Goal: Book appointment/travel/reservation

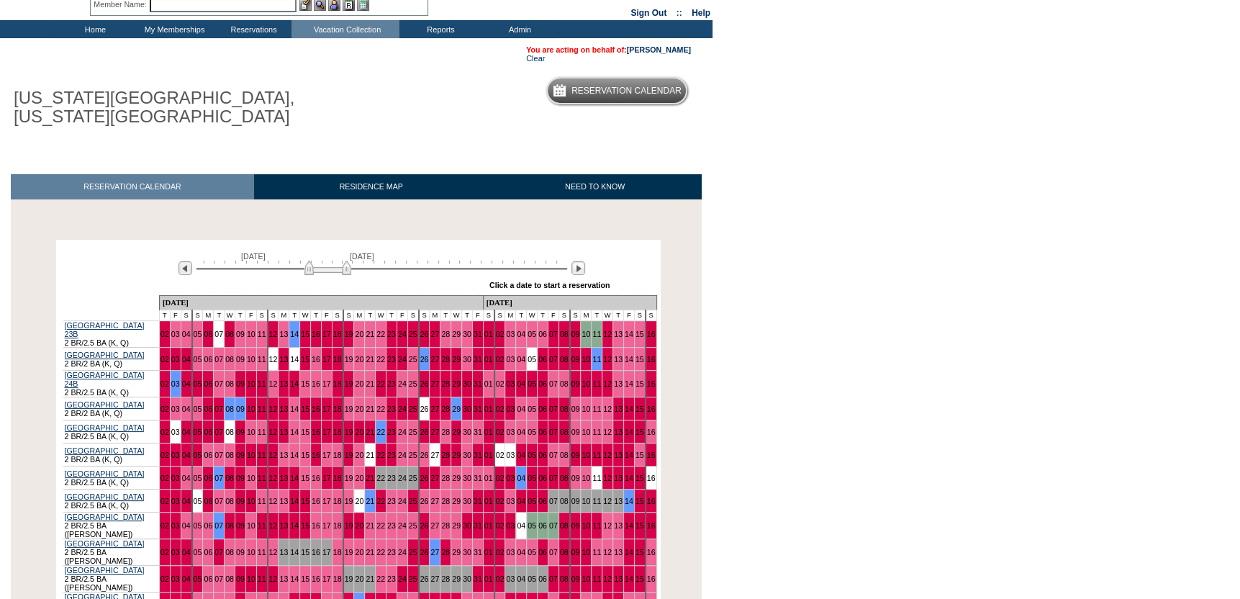
scroll to position [216, 0]
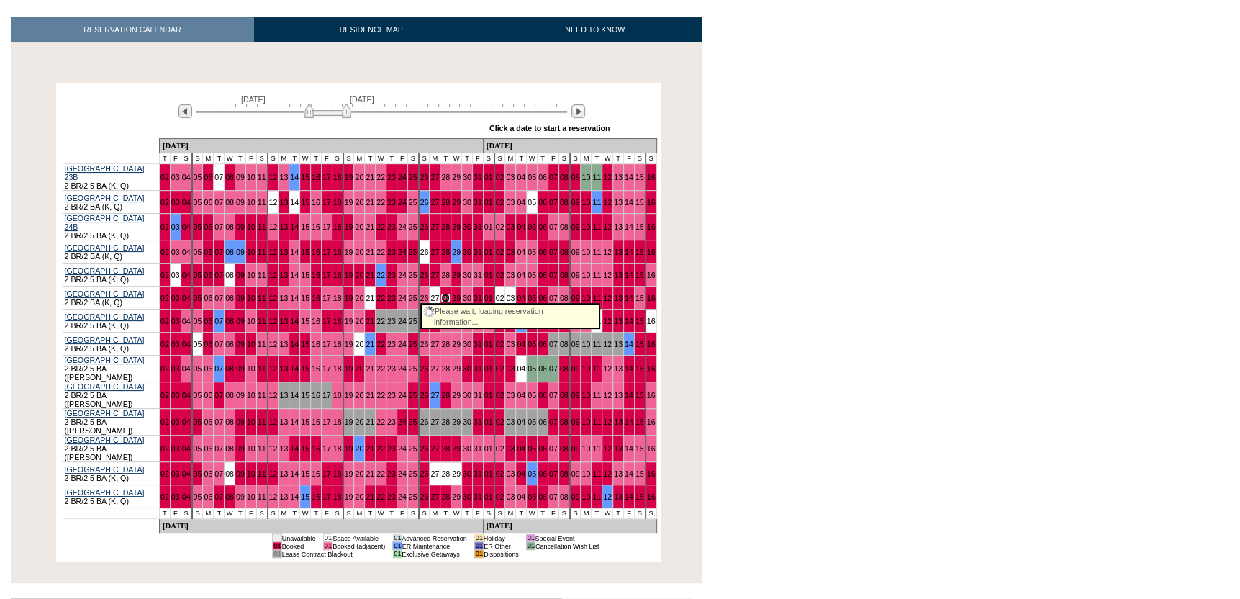
click at [441, 294] on link "28" at bounding box center [445, 298] width 9 height 9
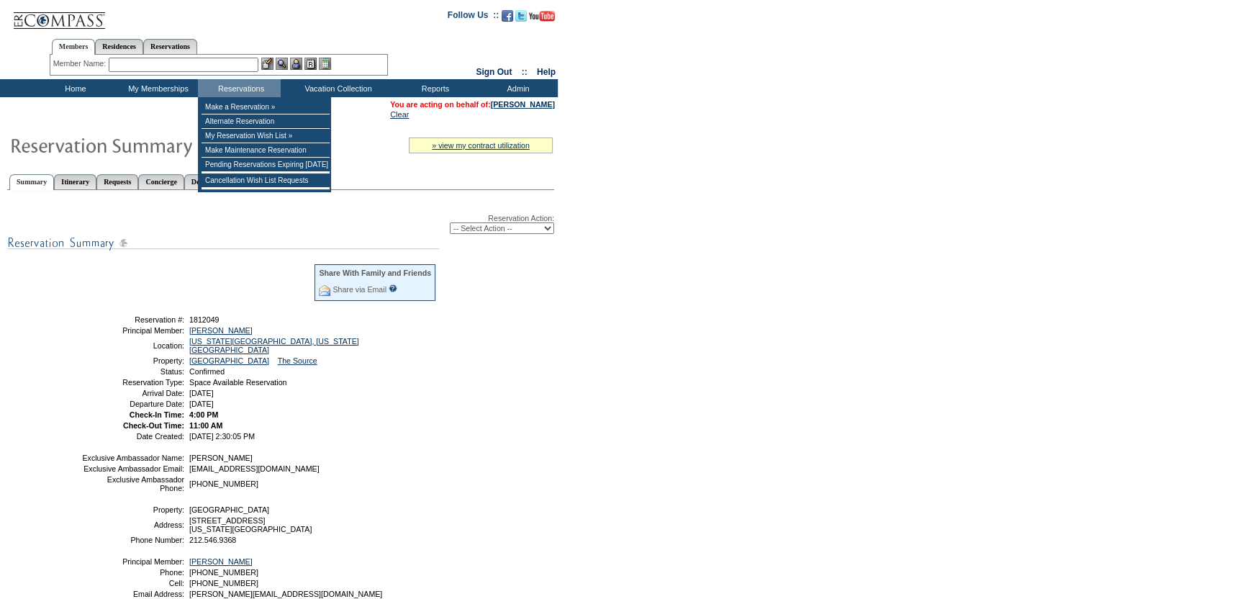
click at [222, 61] on input "text" at bounding box center [184, 65] width 150 height 14
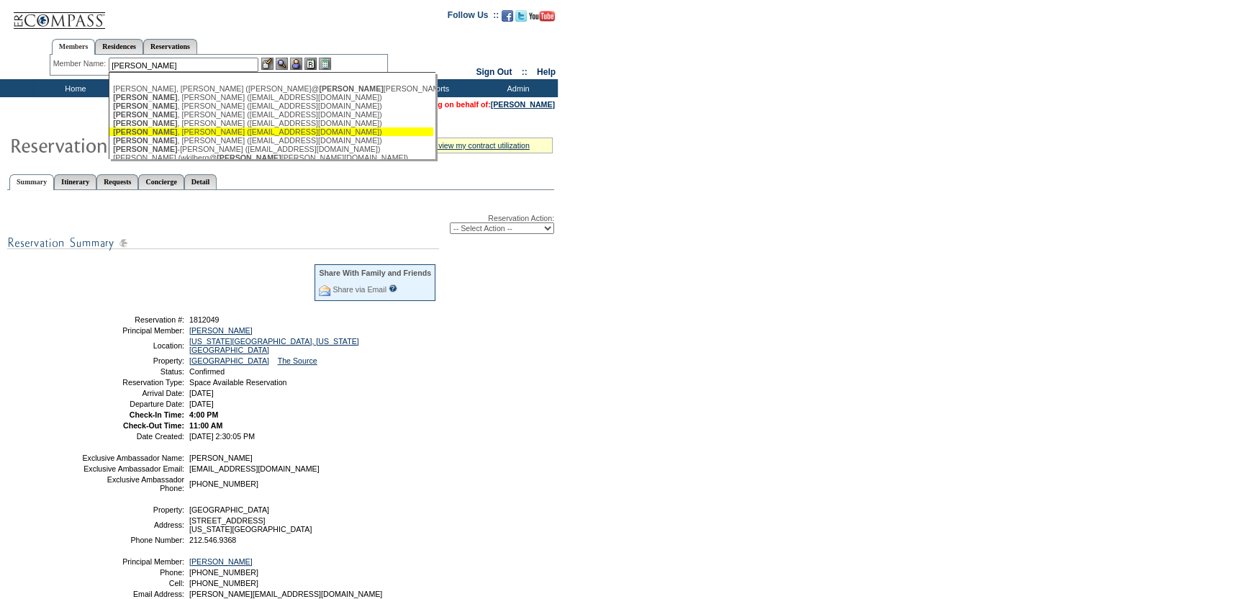
click at [165, 135] on div "Gibson , Peter (pjgpvb@gmail.com)" at bounding box center [271, 131] width 317 height 9
type input "Gibson, Peter (pjgpvb@gmail.com)"
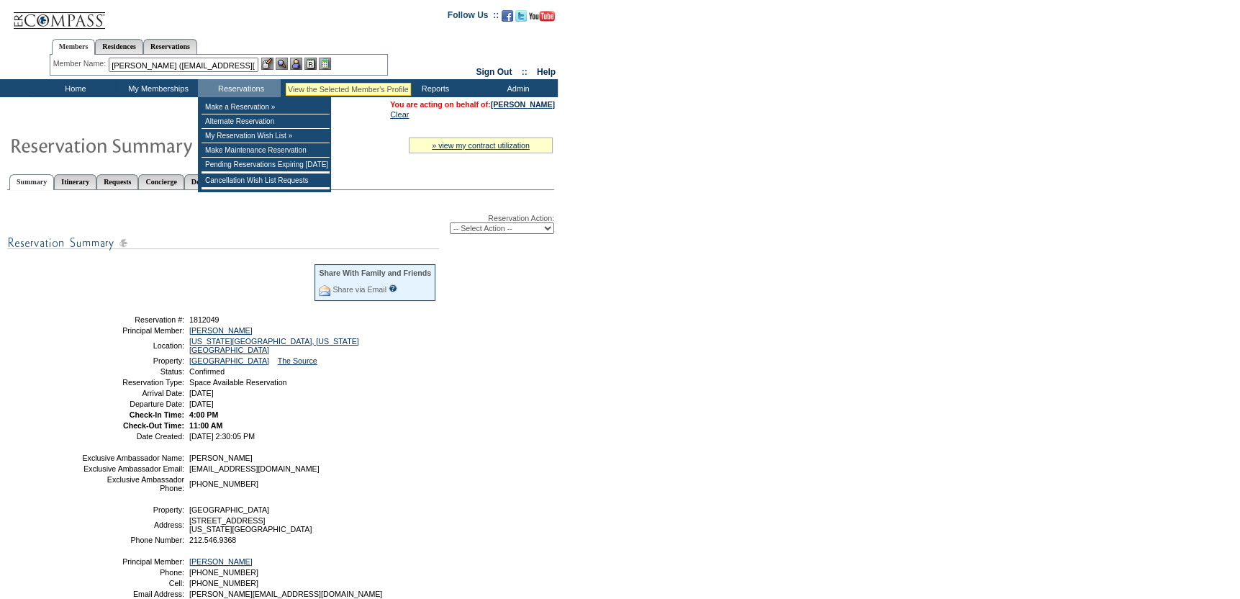
click at [299, 60] on img at bounding box center [296, 64] width 12 height 12
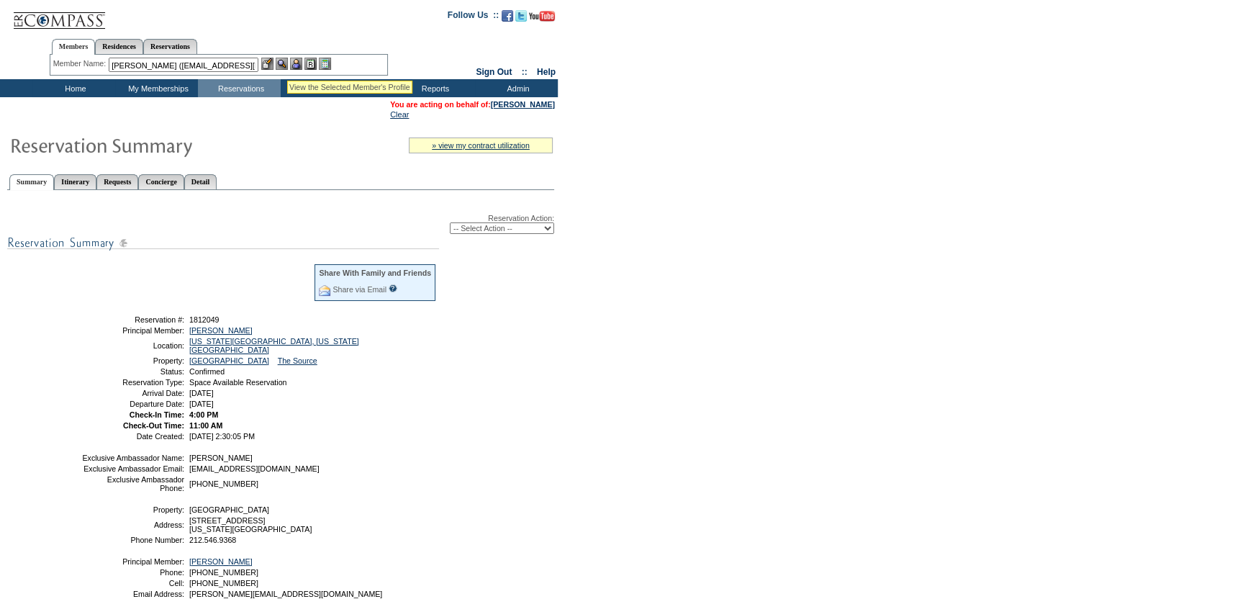
click at [278, 65] on img at bounding box center [282, 64] width 12 height 12
